Goal: Task Accomplishment & Management: Use online tool/utility

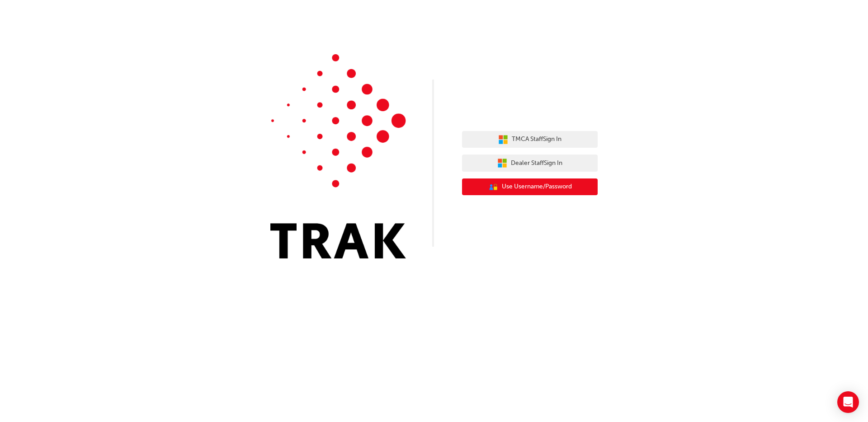
click at [534, 189] on span "Use Username/Password" at bounding box center [537, 187] width 70 height 10
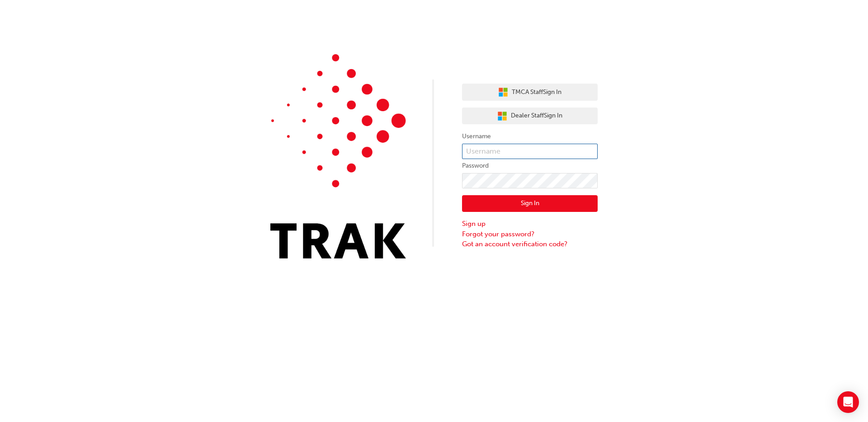
click at [511, 145] on input "text" at bounding box center [530, 151] width 136 height 15
type input "bf.[PERSON_NAME].jabardo"
click at [550, 203] on button "Sign In" at bounding box center [530, 203] width 136 height 17
